Goal: Information Seeking & Learning: Learn about a topic

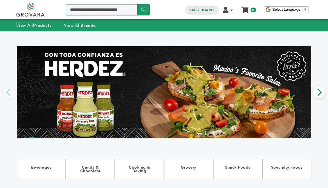
click at [123, 11] on input "Search a product or brand..." at bounding box center [108, 9] width 84 height 11
type input "****"
click at [137, 4] on input "******" at bounding box center [143, 9] width 13 height 11
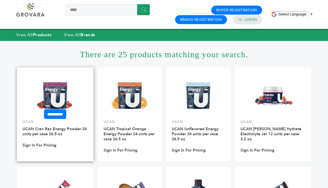
click at [50, 97] on img at bounding box center [55, 95] width 41 height 41
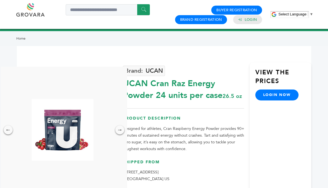
click at [34, 13] on link at bounding box center [36, 9] width 41 height 13
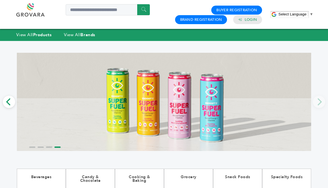
click at [166, 107] on img at bounding box center [164, 102] width 295 height 98
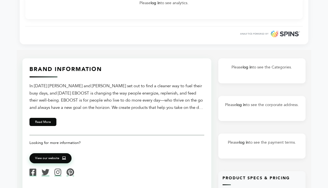
scroll to position [208, 0]
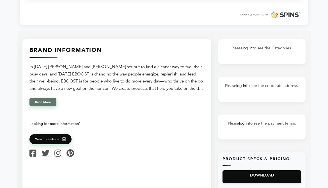
click at [41, 104] on button "Read More" at bounding box center [42, 102] width 27 height 8
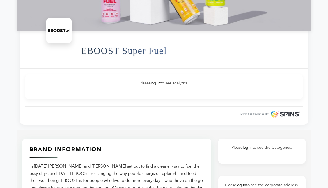
scroll to position [0, 0]
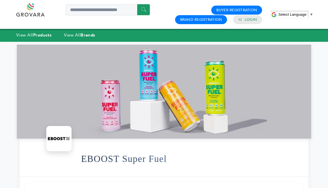
click at [206, 88] on div at bounding box center [164, 92] width 295 height 94
click at [38, 37] on strong "Products" at bounding box center [42, 35] width 19 height 6
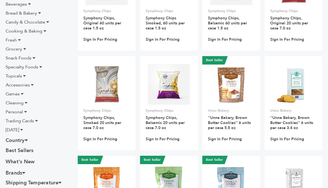
scroll to position [88, 0]
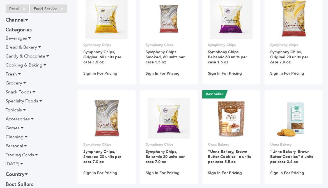
click at [29, 38] on icon at bounding box center [29, 38] width 3 height 4
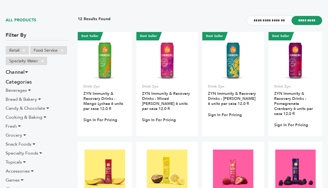
scroll to position [46, 0]
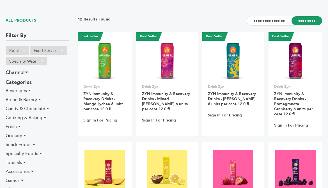
click at [29, 90] on icon at bounding box center [29, 90] width 3 height 4
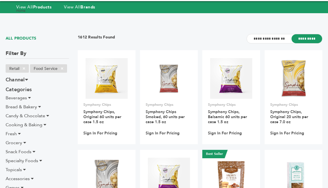
scroll to position [28, 0]
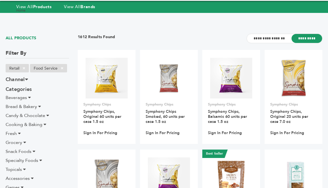
click at [49, 115] on icon at bounding box center [47, 115] width 3 height 4
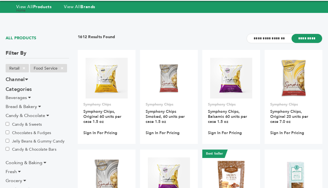
click at [47, 115] on icon at bounding box center [47, 115] width 3 height 4
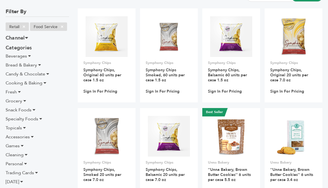
scroll to position [74, 0]
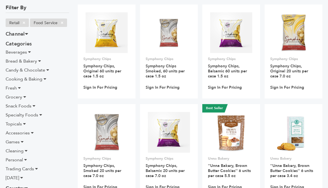
click at [34, 106] on icon at bounding box center [34, 106] width 3 height 4
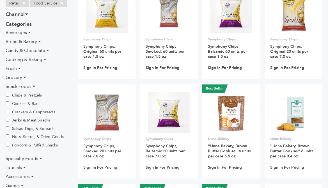
scroll to position [94, 0]
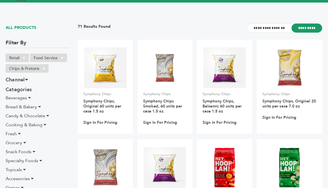
scroll to position [48, 0]
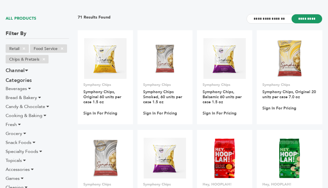
click at [41, 152] on icon at bounding box center [40, 151] width 3 height 4
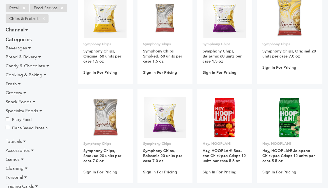
scroll to position [94, 0]
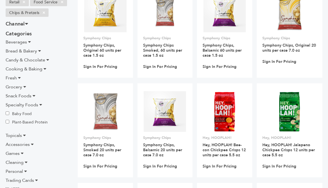
click at [24, 134] on icon at bounding box center [24, 135] width 3 height 4
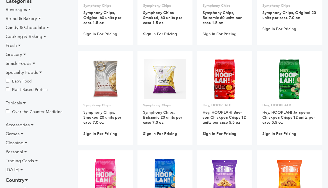
scroll to position [128, 0]
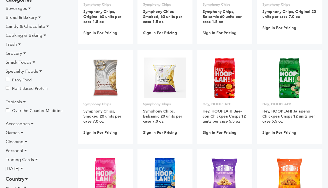
click at [31, 123] on icon at bounding box center [32, 123] width 3 height 4
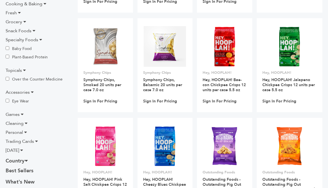
scroll to position [160, 0]
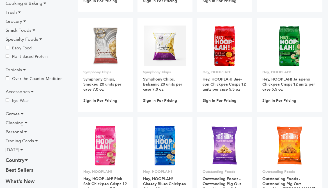
click at [27, 122] on icon at bounding box center [26, 122] width 3 height 4
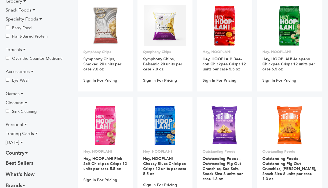
scroll to position [181, 0]
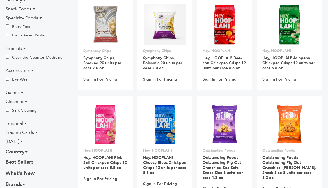
click at [27, 122] on icon at bounding box center [25, 123] width 3 height 4
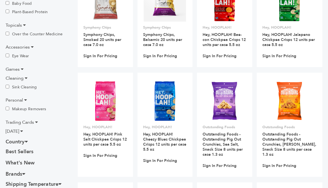
scroll to position [205, 0]
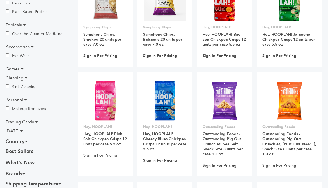
click at [36, 120] on icon at bounding box center [36, 122] width 3 height 4
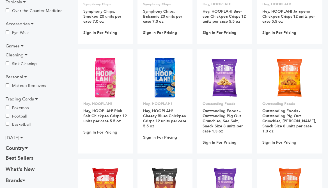
scroll to position [235, 0]
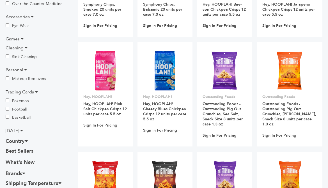
click at [23, 129] on icon at bounding box center [21, 130] width 3 height 4
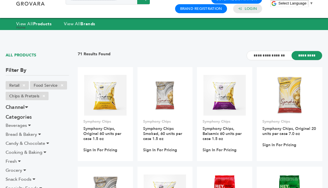
scroll to position [0, 0]
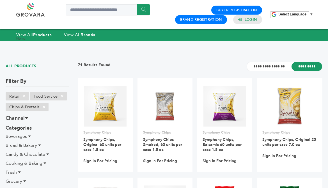
click at [19, 136] on span "Beverages" at bounding box center [16, 136] width 21 height 6
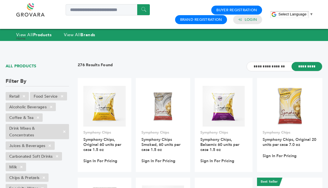
click at [32, 36] on link "View All Products" at bounding box center [43, 38] width 29 height 4
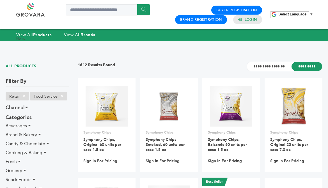
click at [29, 127] on icon at bounding box center [29, 125] width 3 height 4
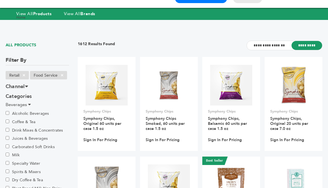
scroll to position [22, 0]
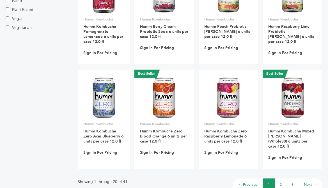
scroll to position [433, 0]
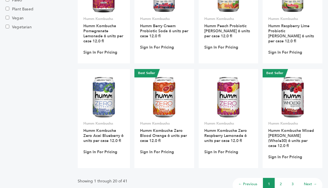
click at [280, 182] on link "2" at bounding box center [281, 184] width 2 height 5
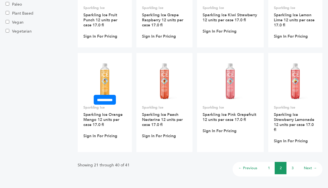
scroll to position [520, 0]
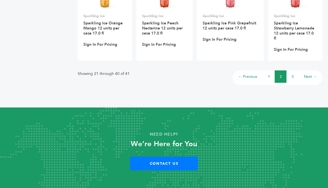
click at [293, 74] on link "3" at bounding box center [293, 76] width 2 height 5
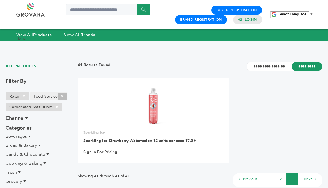
click at [63, 97] on span "×" at bounding box center [62, 96] width 9 height 7
click at [22, 96] on span "×" at bounding box center [23, 96] width 9 height 7
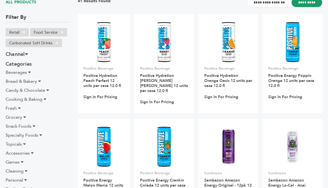
scroll to position [65, 0]
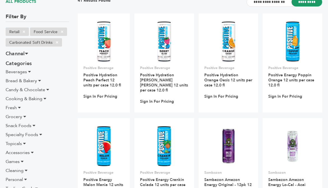
click at [24, 116] on icon at bounding box center [24, 116] width 3 height 4
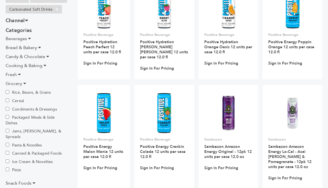
scroll to position [102, 0]
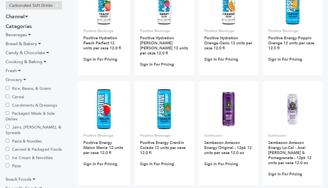
click at [24, 80] on icon at bounding box center [24, 79] width 3 height 4
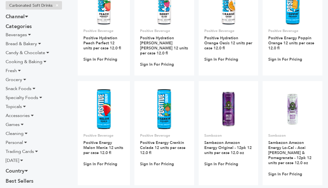
click at [40, 97] on icon at bounding box center [40, 97] width 3 height 4
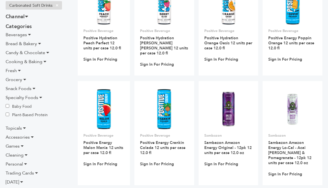
click at [29, 103] on ul "Beverages Alcoholic Beverages Coffee & Tea Drink Mixes & Concentrates Juices & …" at bounding box center [37, 108] width 63 height 154
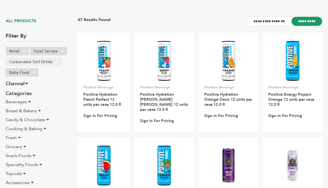
scroll to position [46, 0]
